Goal: Transaction & Acquisition: Purchase product/service

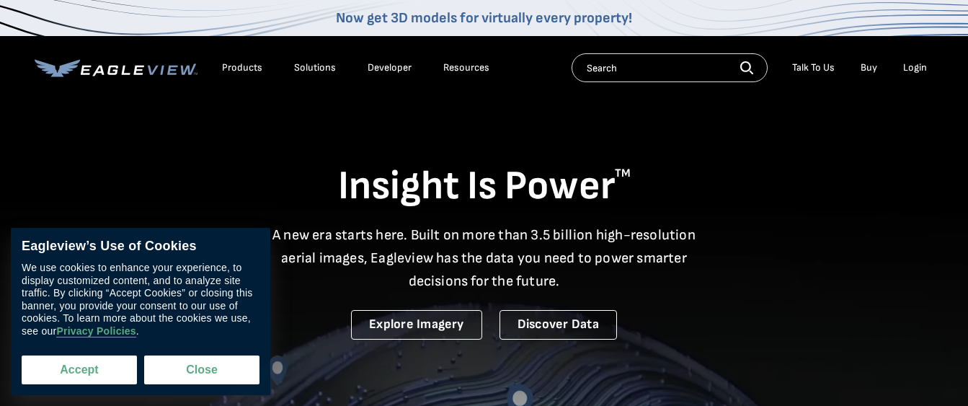
click at [43, 367] on button "Accept" at bounding box center [79, 369] width 115 height 29
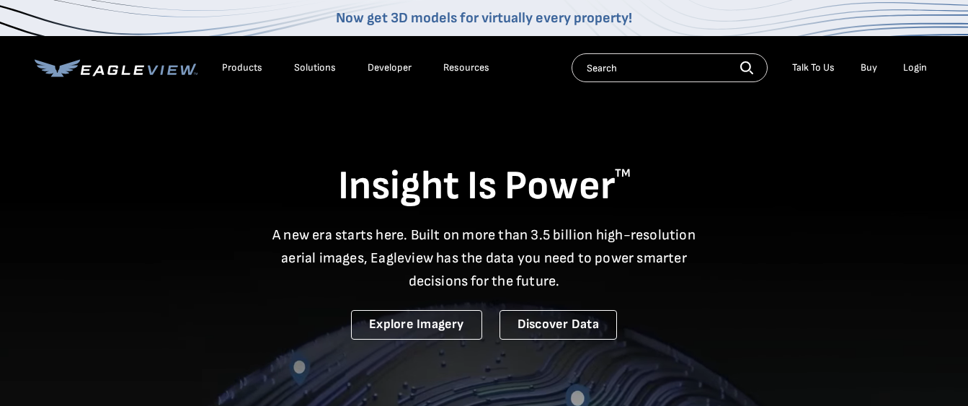
checkbox input "true"
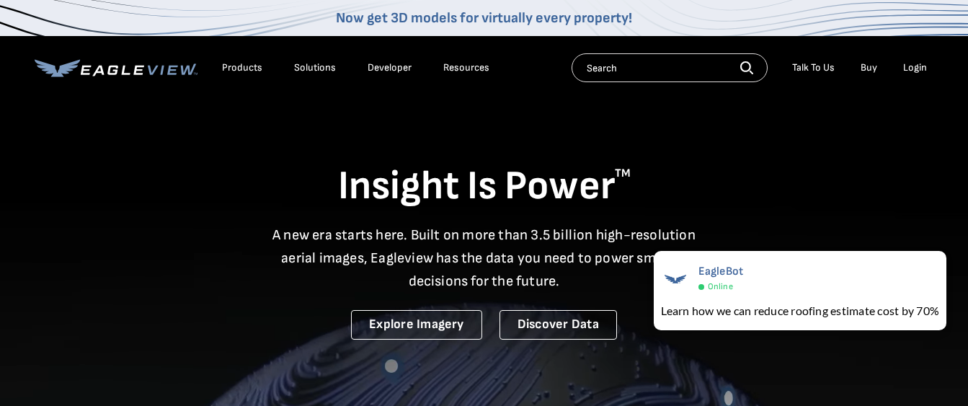
click at [913, 66] on div "Login" at bounding box center [915, 67] width 24 height 13
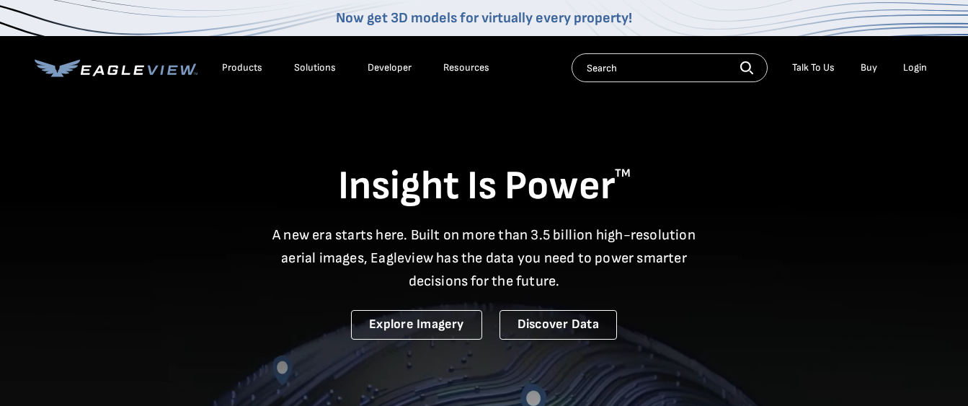
click at [914, 66] on div "Login" at bounding box center [915, 67] width 24 height 13
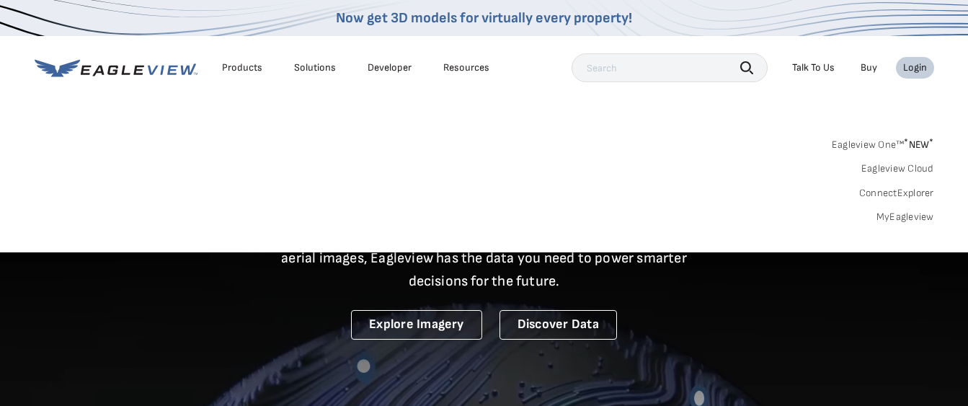
click at [918, 68] on div "Login" at bounding box center [915, 67] width 24 height 13
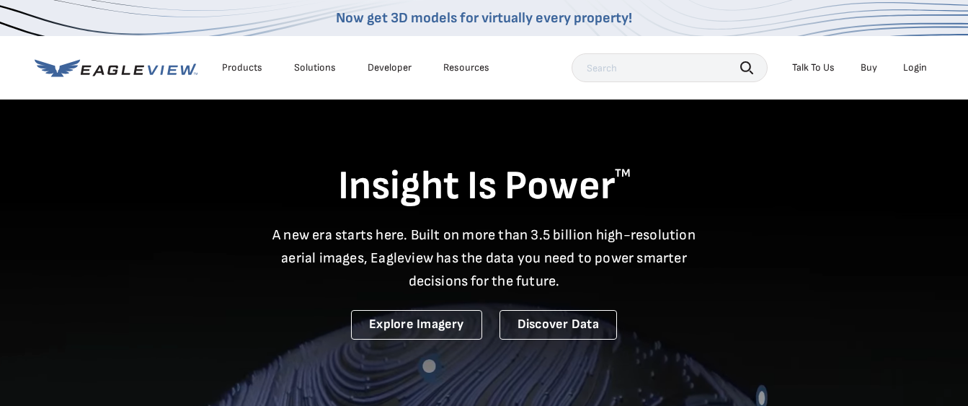
click at [914, 68] on div "Login" at bounding box center [915, 67] width 24 height 13
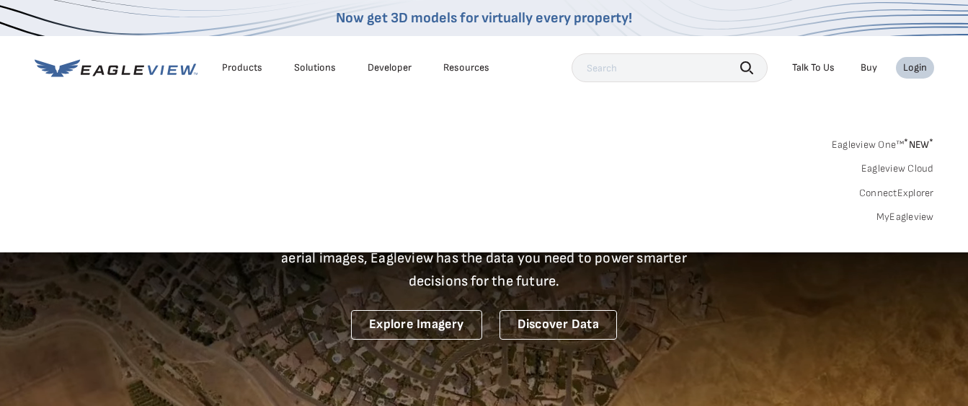
click at [907, 216] on link "MyEagleview" at bounding box center [905, 216] width 58 height 13
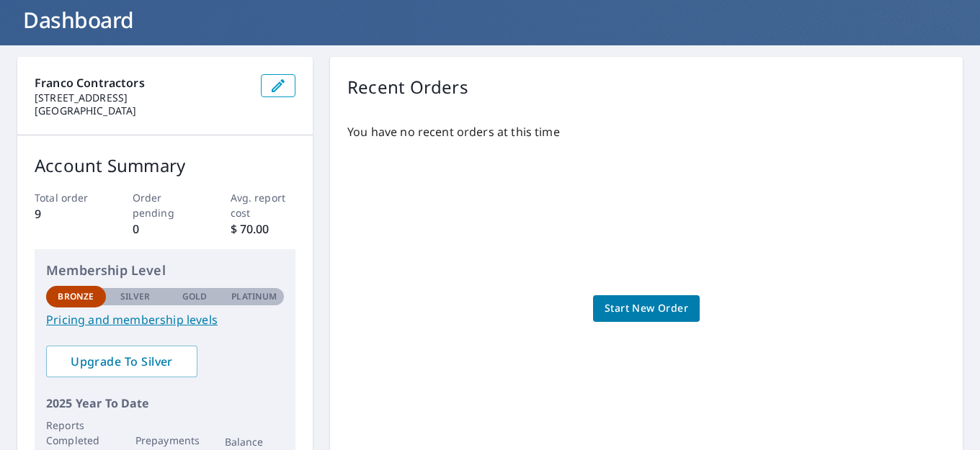
scroll to position [216, 0]
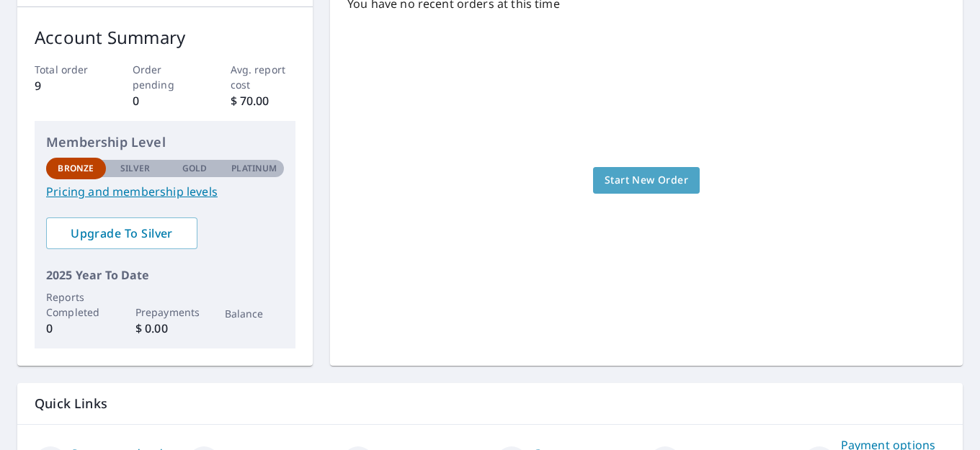
click at [643, 176] on span "Start New Order" at bounding box center [646, 180] width 84 height 18
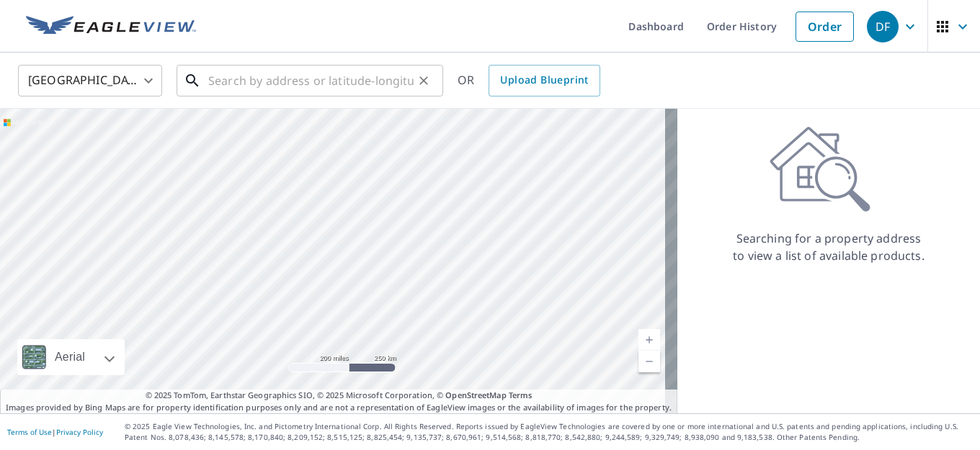
click at [220, 85] on input "text" at bounding box center [310, 81] width 205 height 40
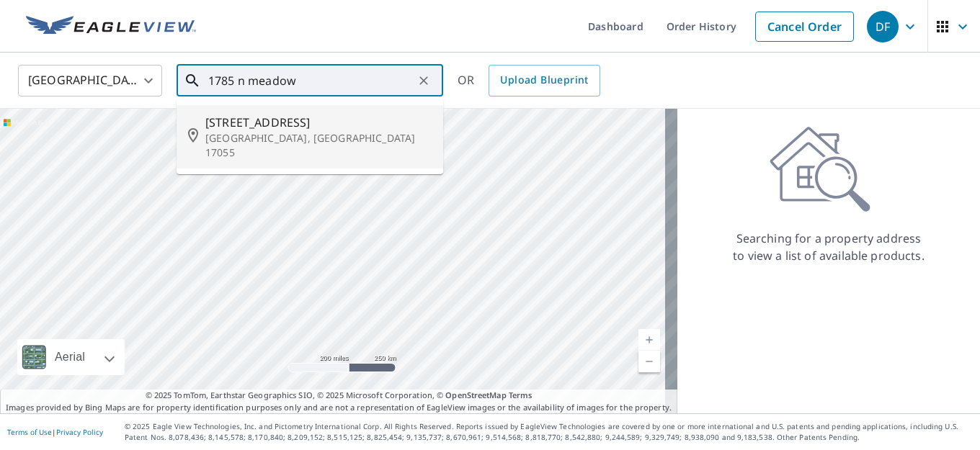
click at [313, 126] on span "[STREET_ADDRESS]" at bounding box center [318, 122] width 226 height 17
type input "[STREET_ADDRESS][PERSON_NAME]"
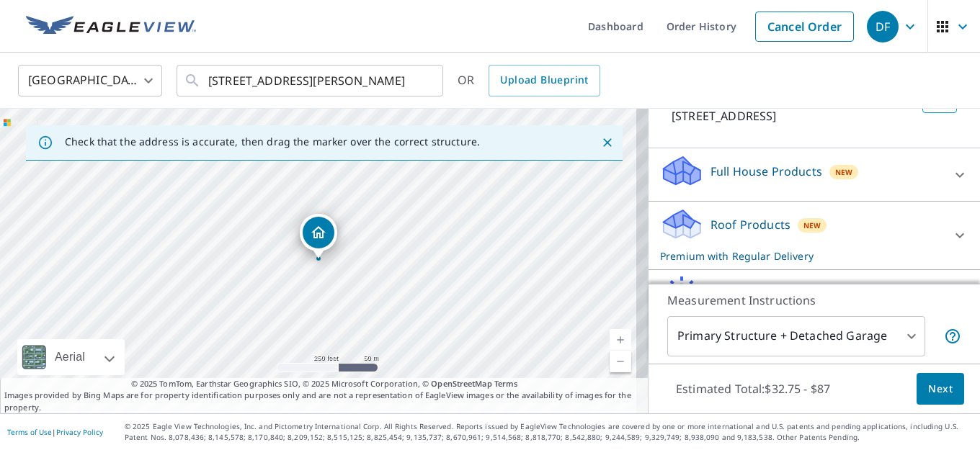
scroll to position [144, 0]
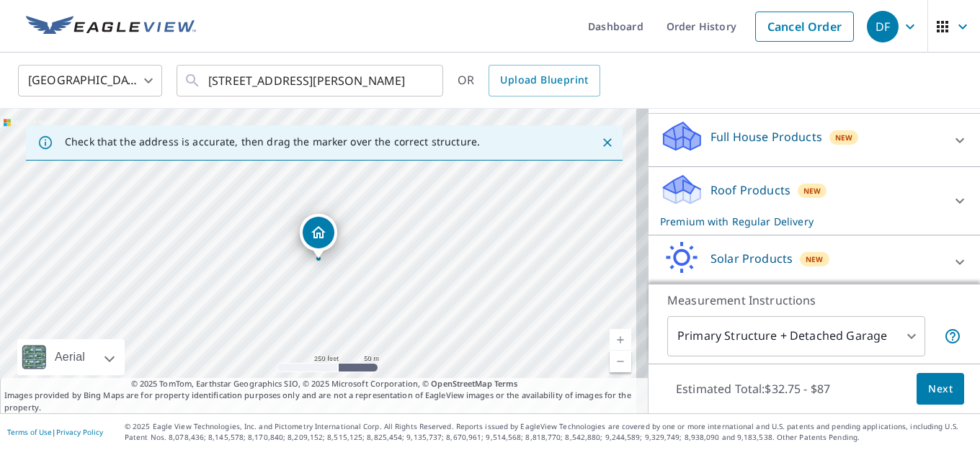
click at [955, 143] on icon at bounding box center [959, 140] width 9 height 5
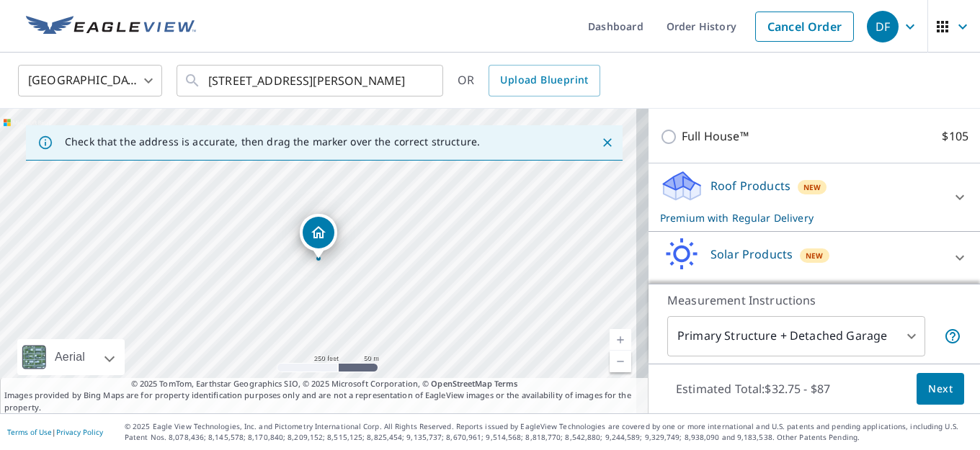
scroll to position [261, 0]
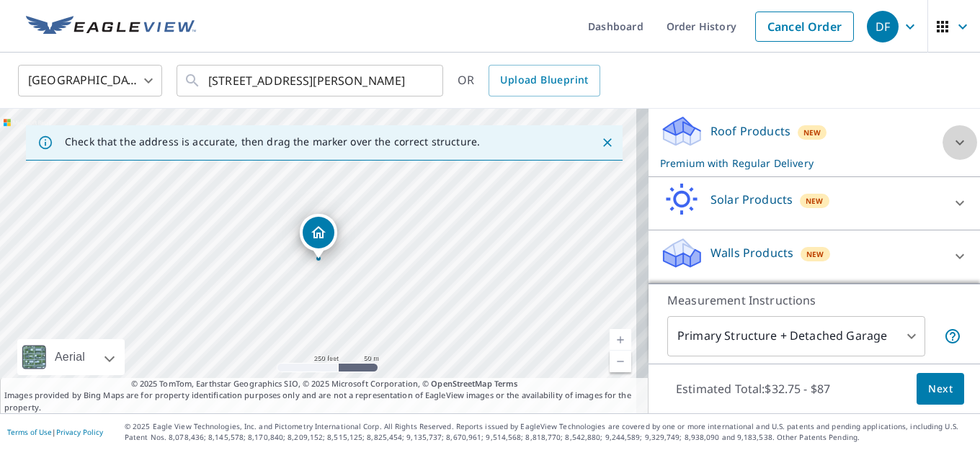
click at [955, 143] on icon at bounding box center [959, 142] width 9 height 5
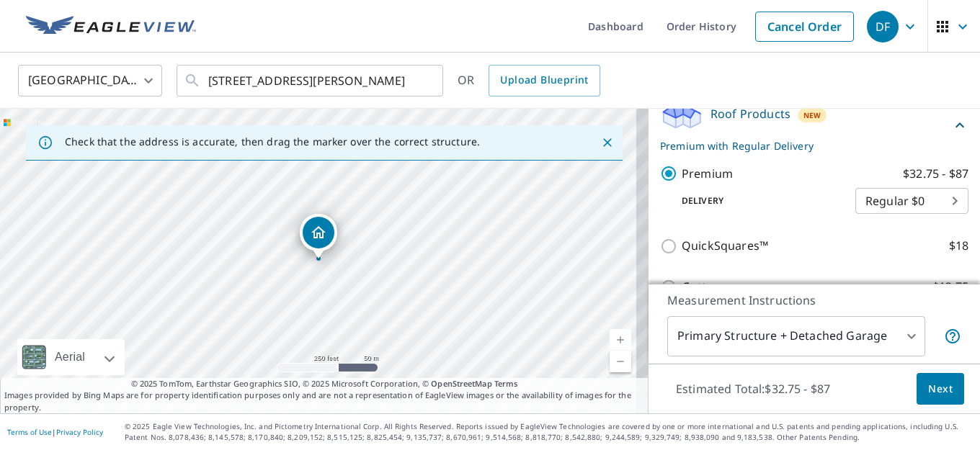
click at [883, 91] on div "United States [GEOGRAPHIC_DATA] ​ [STREET_ADDRESS] ​ OR Upload Blueprint" at bounding box center [484, 80] width 955 height 34
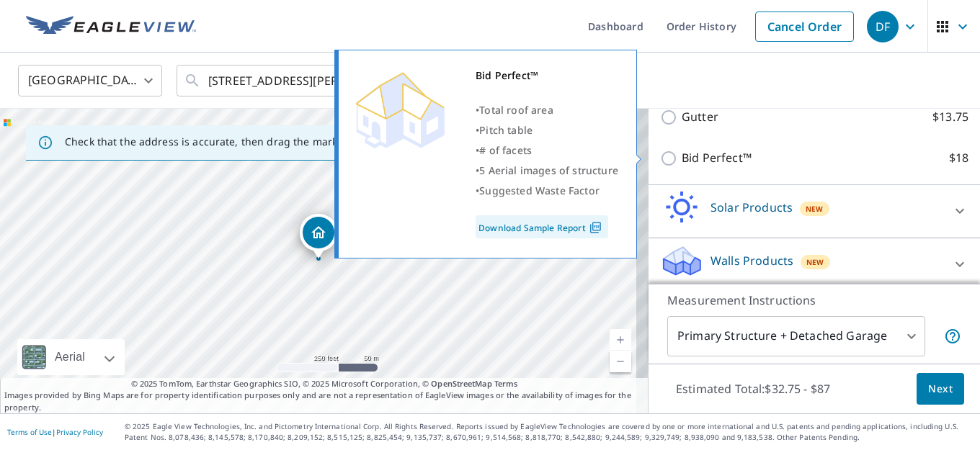
scroll to position [384, 0]
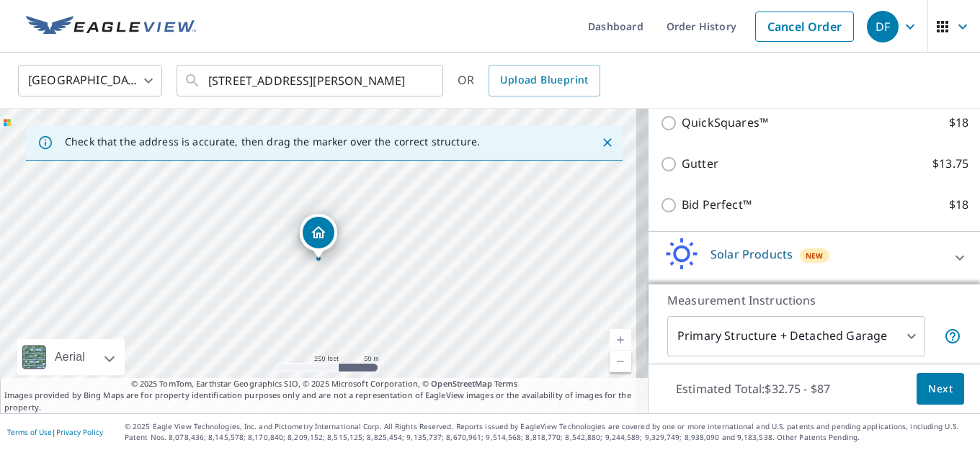
click at [603, 140] on icon "Close" at bounding box center [607, 142] width 9 height 9
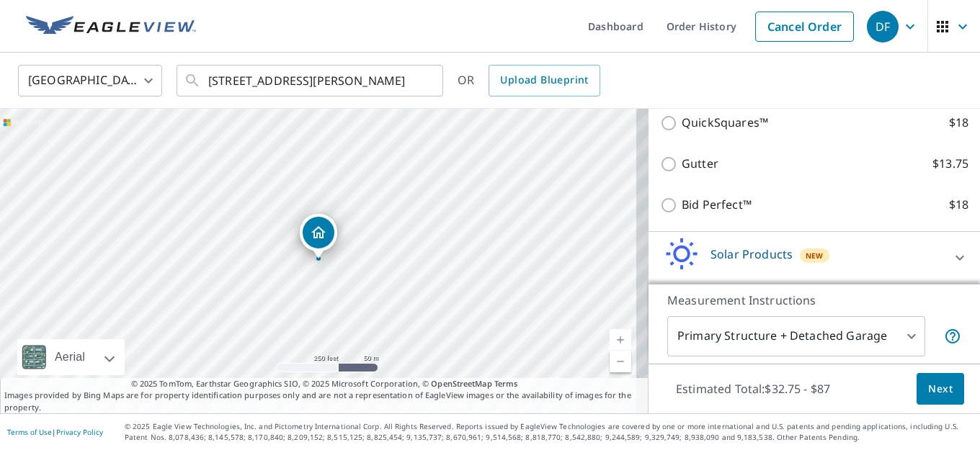
click at [749, 86] on div "United States [GEOGRAPHIC_DATA] ​ [STREET_ADDRESS] ​ OR Upload Blueprint" at bounding box center [484, 80] width 955 height 34
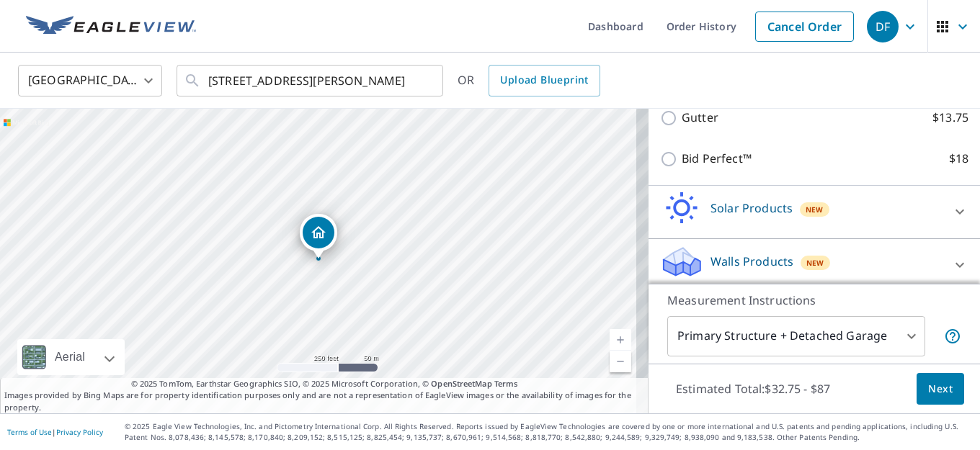
scroll to position [456, 0]
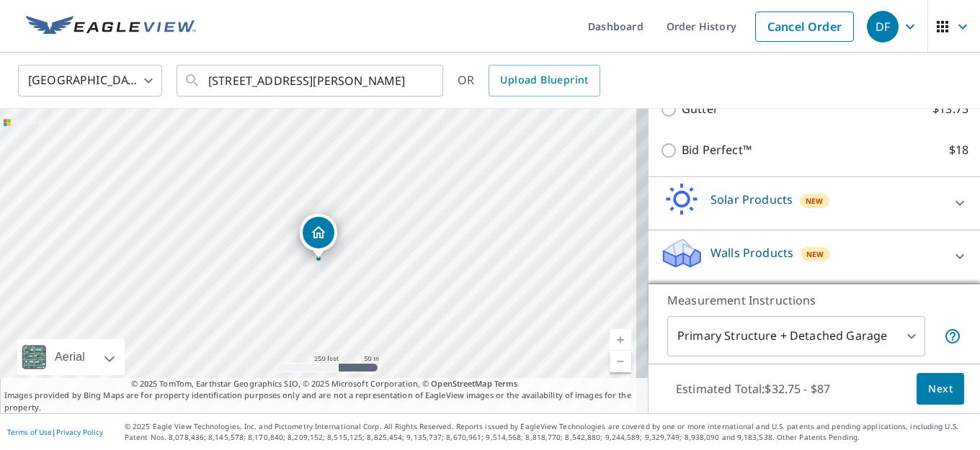
click at [589, 162] on div "[STREET_ADDRESS][PERSON_NAME]" at bounding box center [324, 261] width 648 height 305
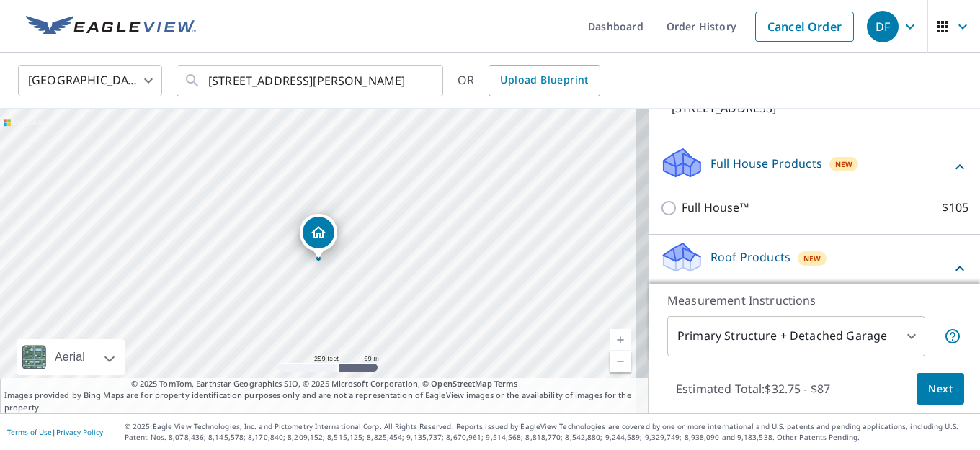
scroll to position [144, 0]
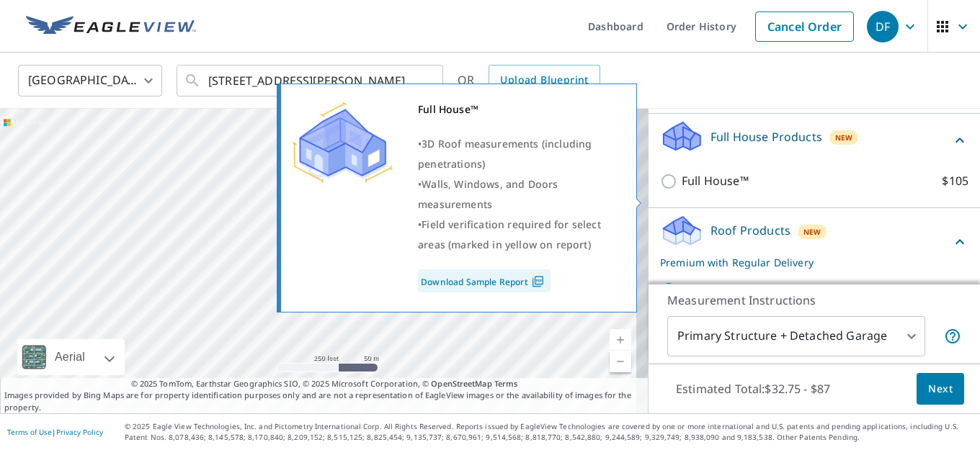
click at [660, 190] on input "Full House™ $105" at bounding box center [671, 181] width 22 height 17
checkbox input "true"
checkbox input "false"
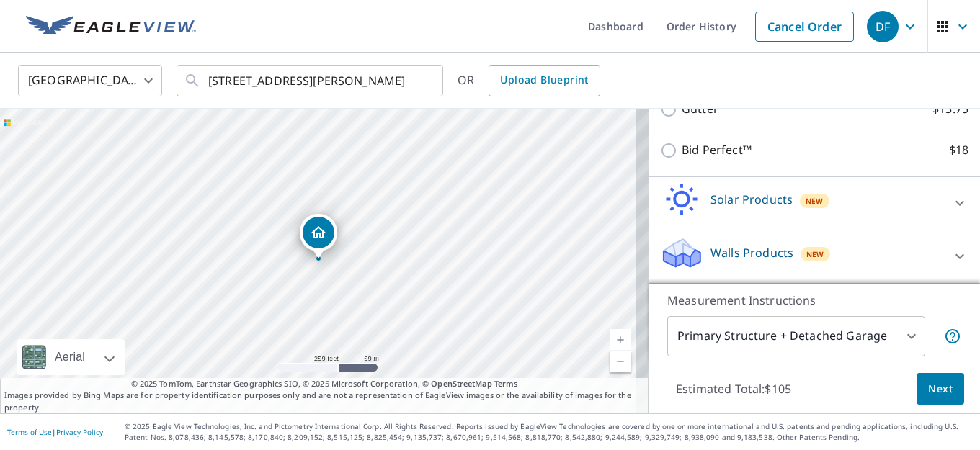
scroll to position [456, 0]
click at [951, 256] on icon at bounding box center [959, 256] width 17 height 17
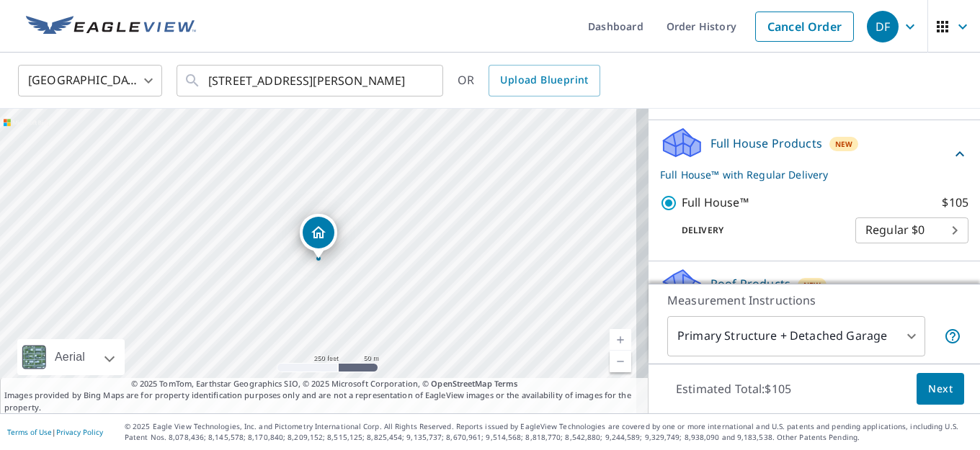
scroll to position [96, 0]
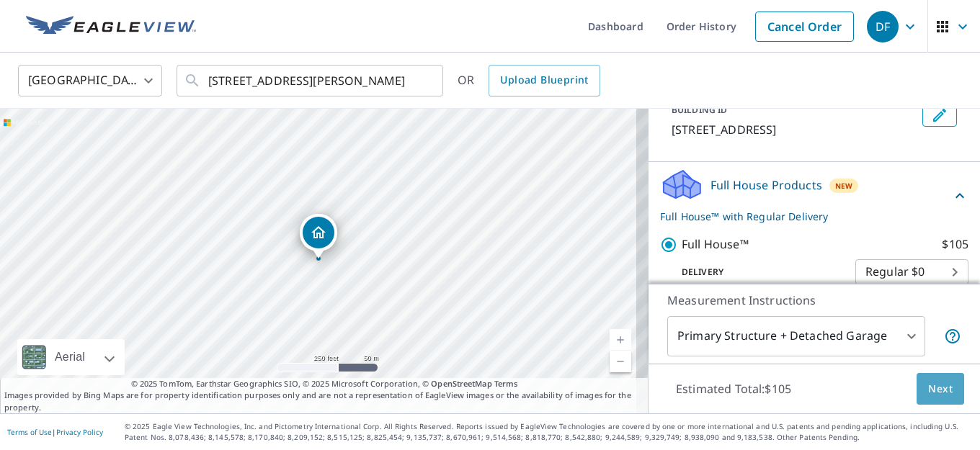
click at [934, 389] on span "Next" at bounding box center [940, 389] width 24 height 18
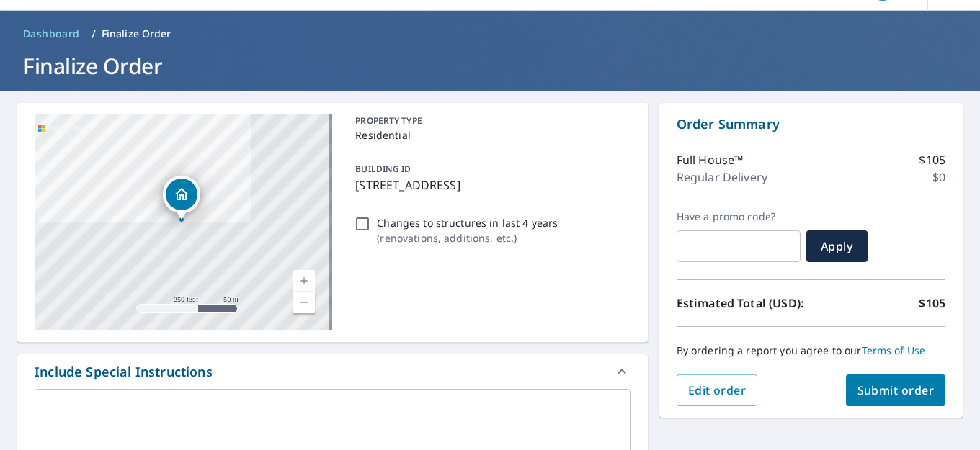
scroll to position [72, 0]
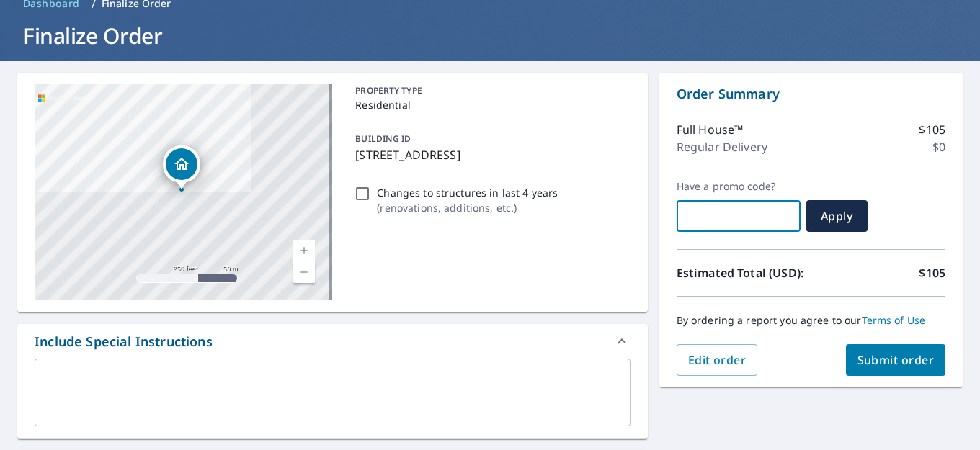
click at [676, 217] on input "text" at bounding box center [738, 216] width 124 height 40
type input "new-aw25f-hzgt8"
click at [828, 219] on span "Apply" at bounding box center [837, 216] width 38 height 16
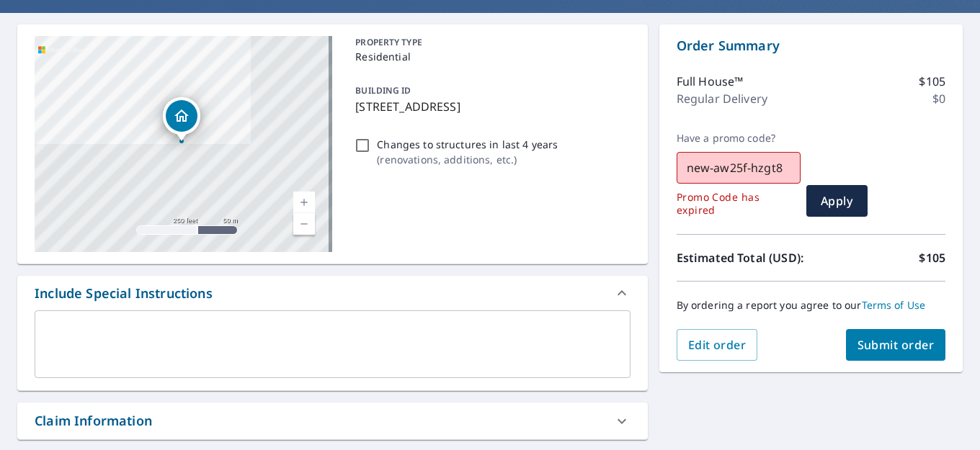
scroll to position [216, 0]
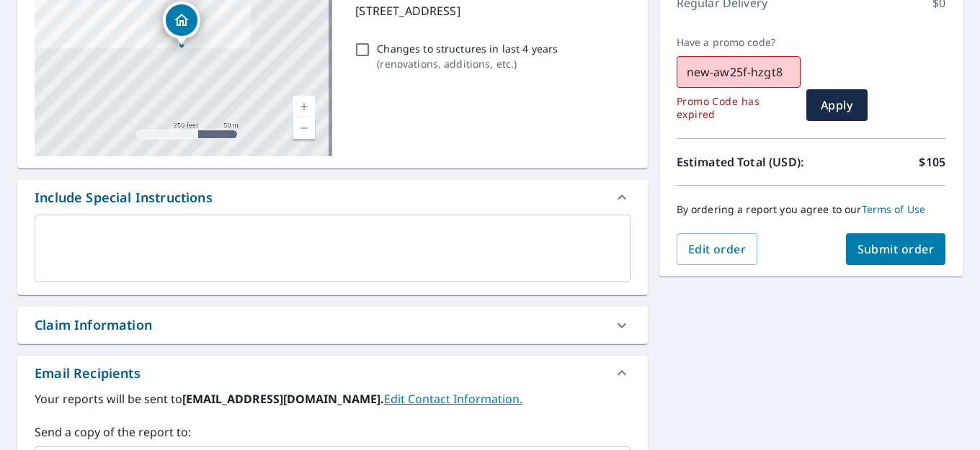
click at [885, 254] on span "Submit order" at bounding box center [895, 249] width 77 height 16
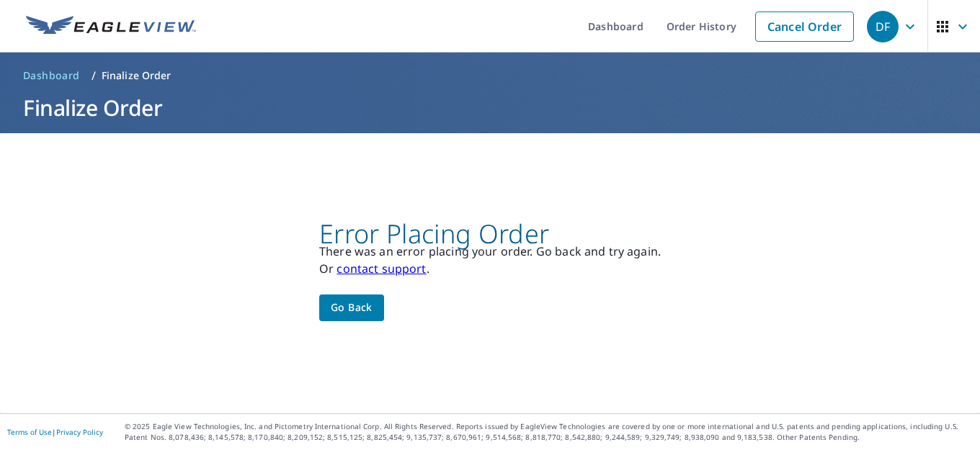
scroll to position [0, 0]
click at [344, 304] on span "Go back" at bounding box center [352, 308] width 42 height 18
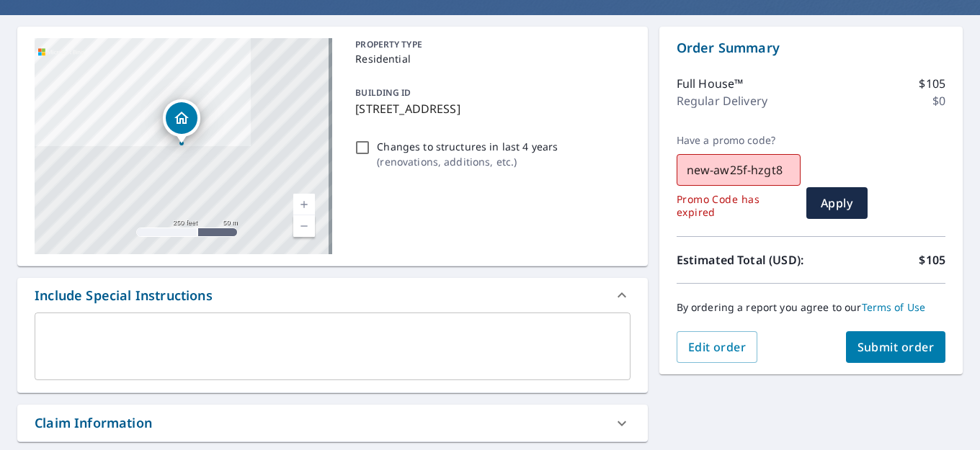
scroll to position [144, 0]
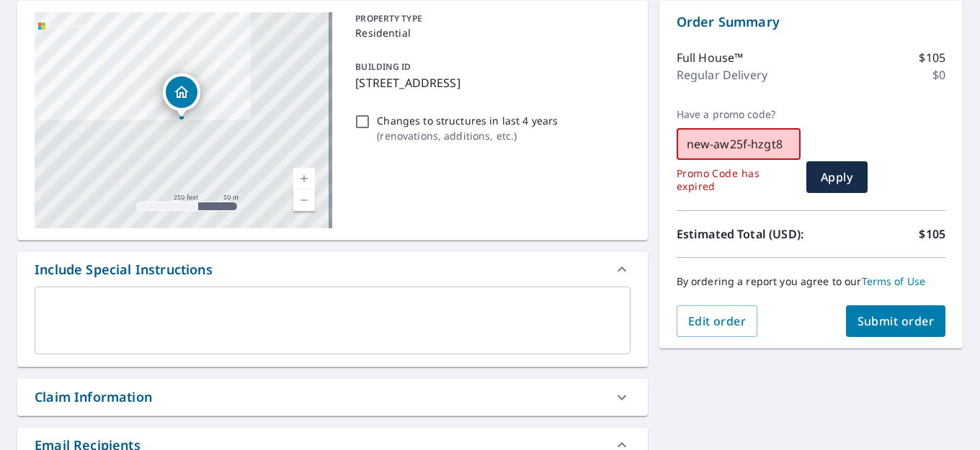
drag, startPoint x: 774, startPoint y: 141, endPoint x: 665, endPoint y: 143, distance: 108.8
click at [663, 139] on div "Order Summary Full House™ $105 Regular Delivery $0 Have a promo code? new-aw25f…" at bounding box center [810, 175] width 303 height 348
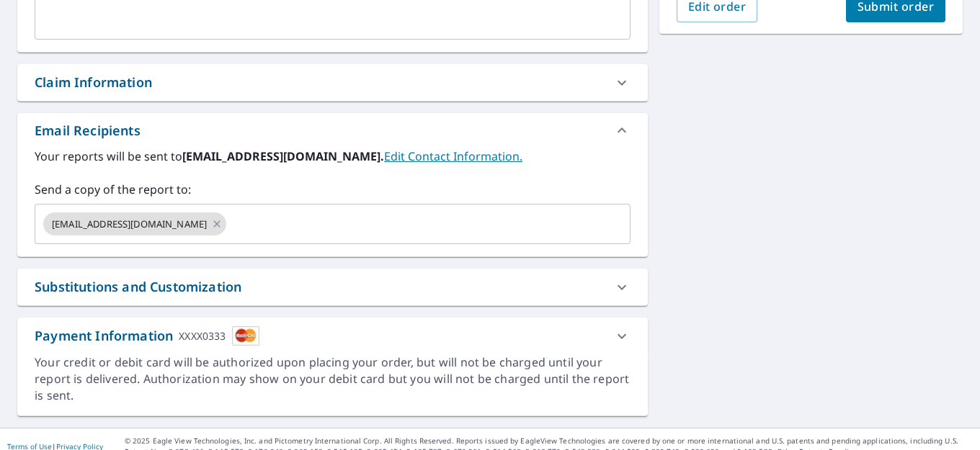
scroll to position [473, 0]
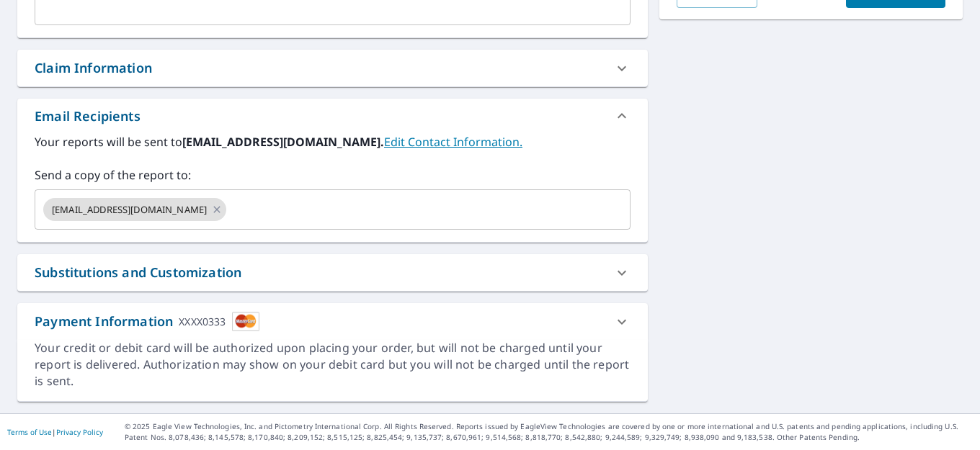
click at [617, 323] on icon at bounding box center [621, 321] width 9 height 5
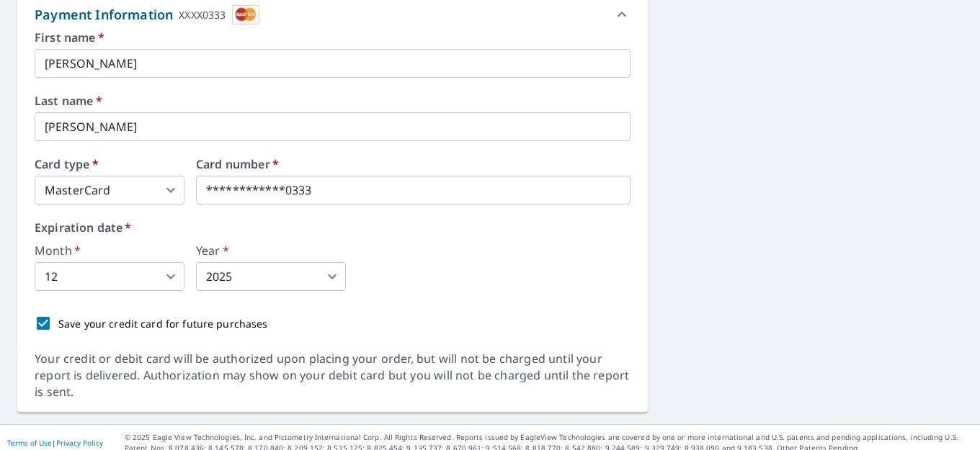
scroll to position [790, 0]
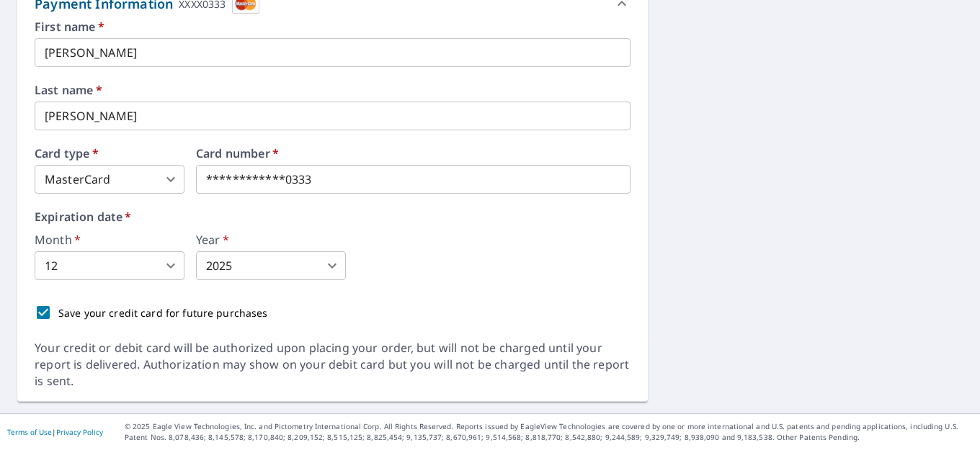
click at [615, 5] on icon at bounding box center [621, 3] width 17 height 17
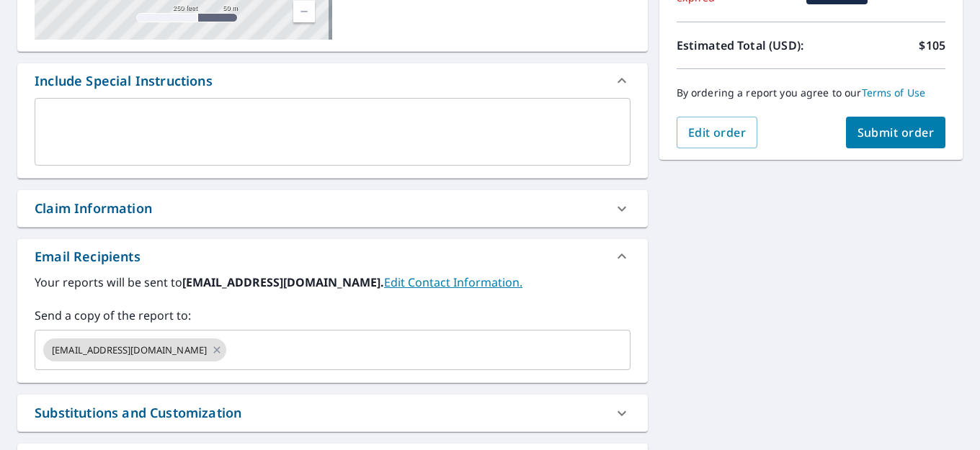
scroll to position [257, 0]
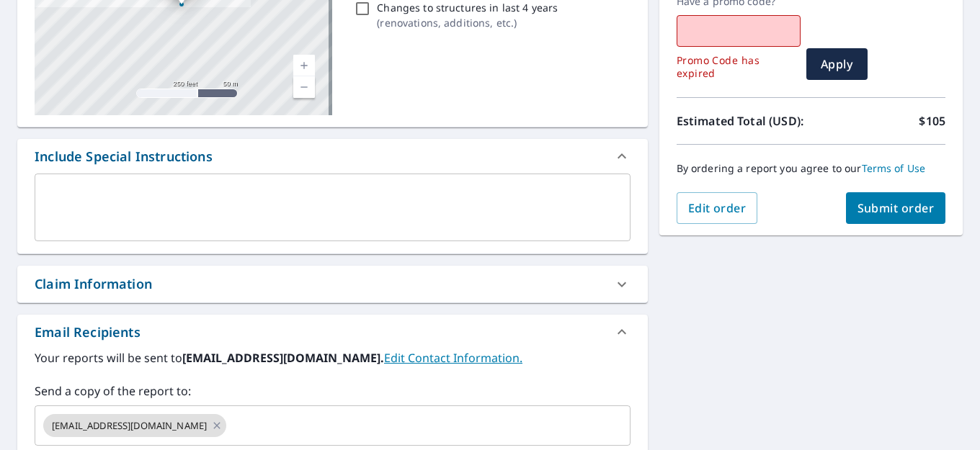
click at [895, 205] on span "Submit order" at bounding box center [895, 208] width 77 height 16
